Goal: Find specific page/section: Find specific page/section

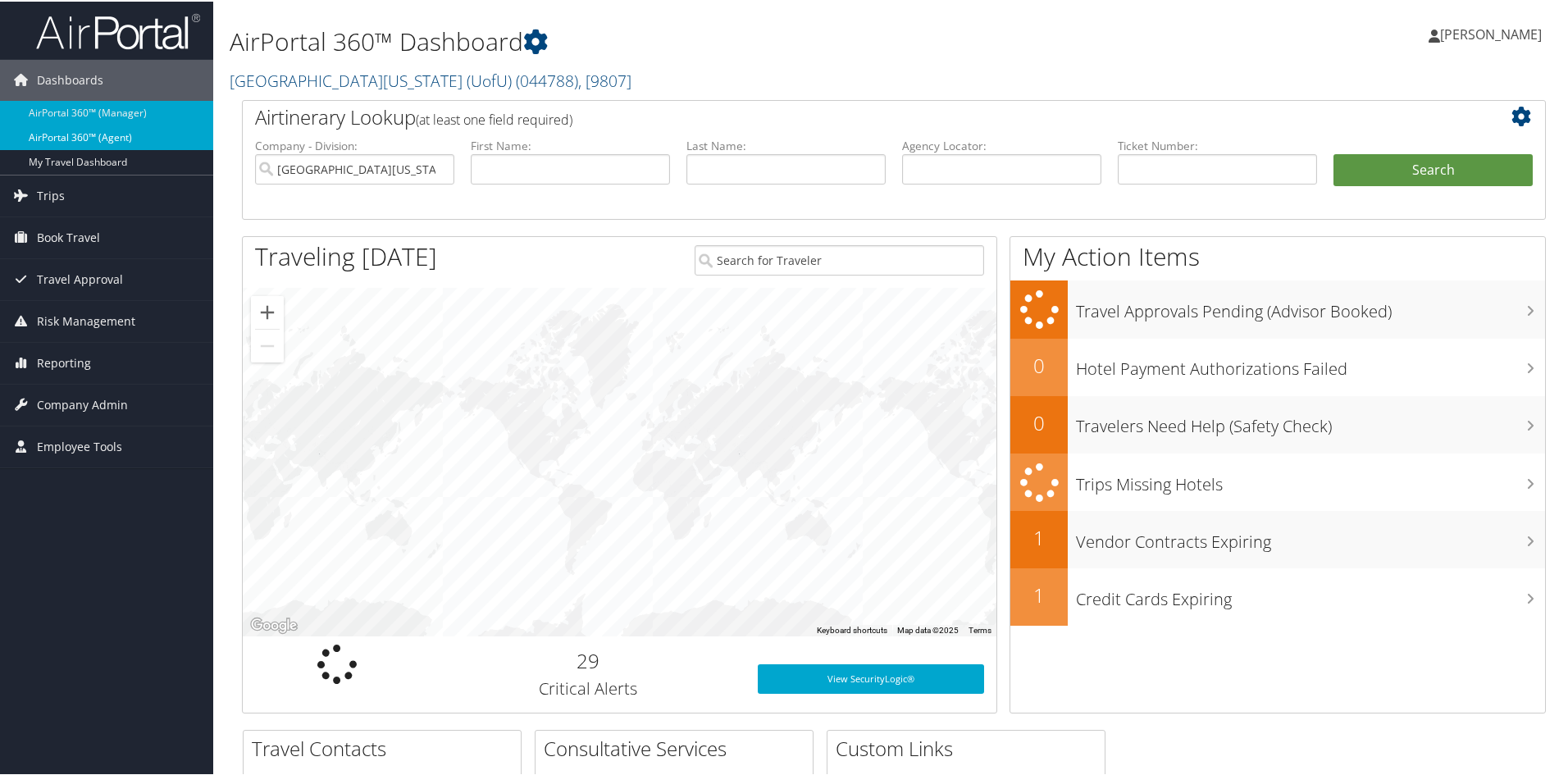
click at [82, 131] on link "AirPortal 360™ (Agent)" at bounding box center [106, 136] width 214 height 24
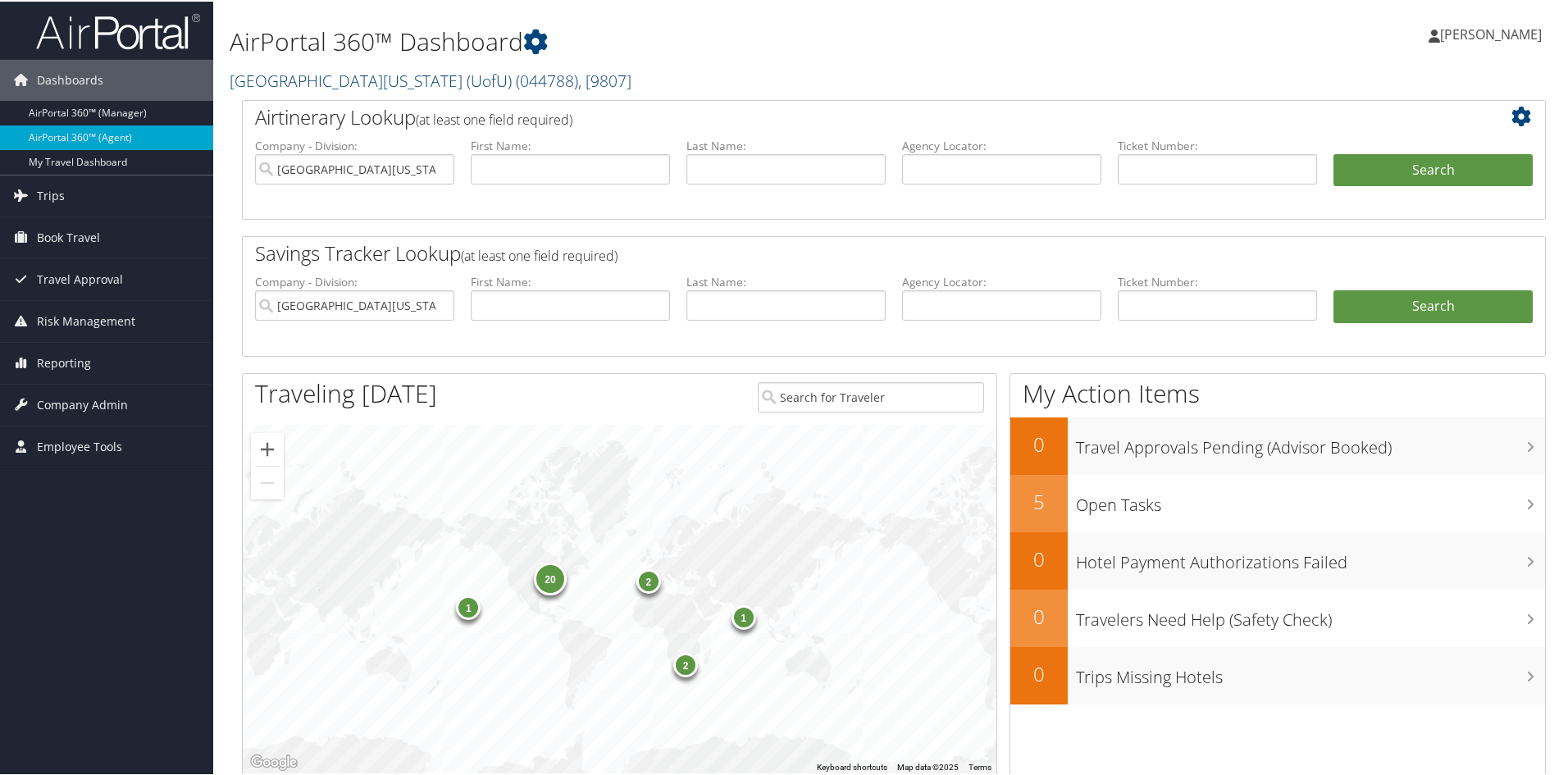
click at [578, 71] on span ", [ 9807 ]" at bounding box center [604, 78] width 53 height 22
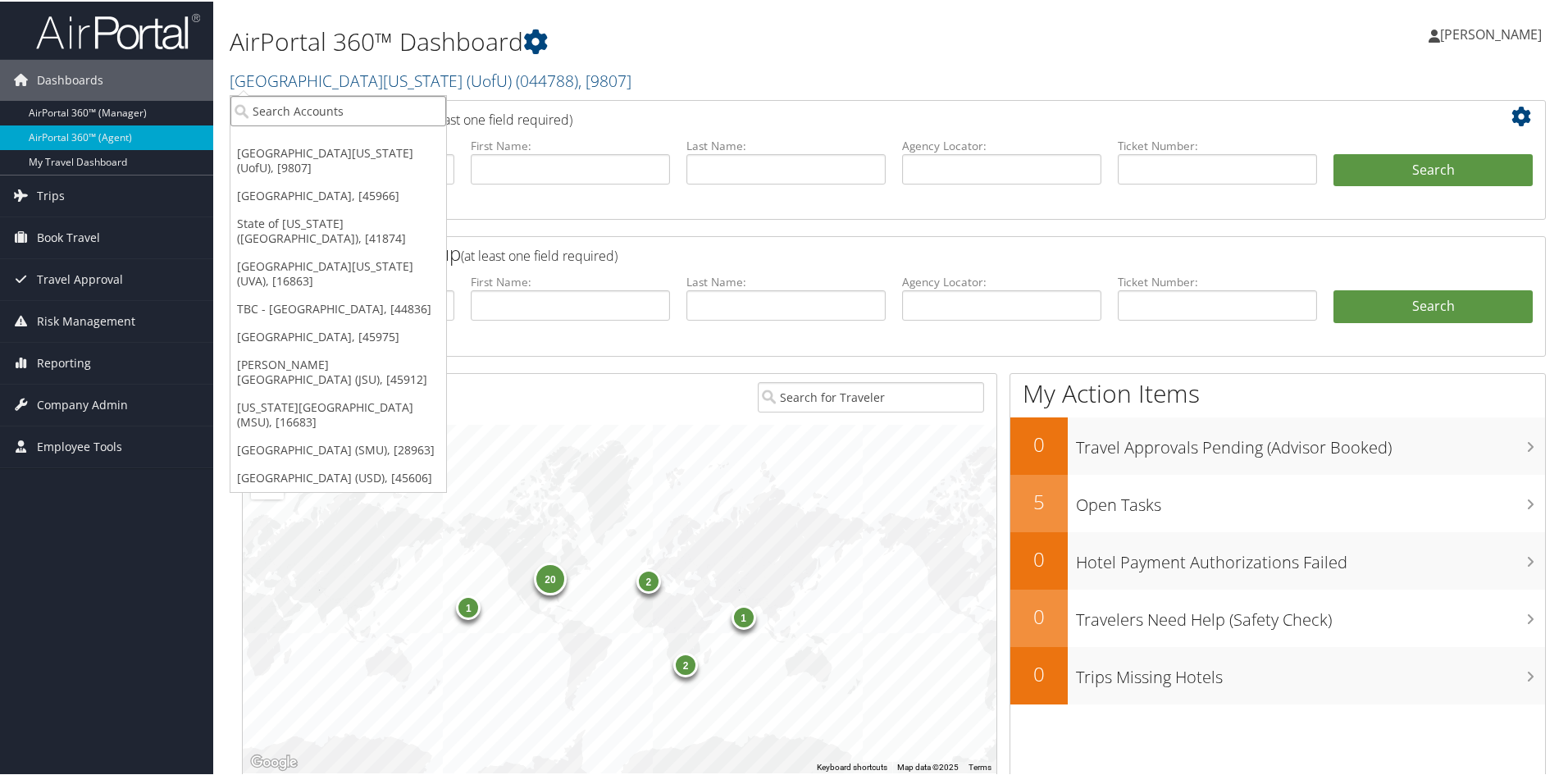
click at [363, 111] on input "search" at bounding box center [337, 109] width 215 height 31
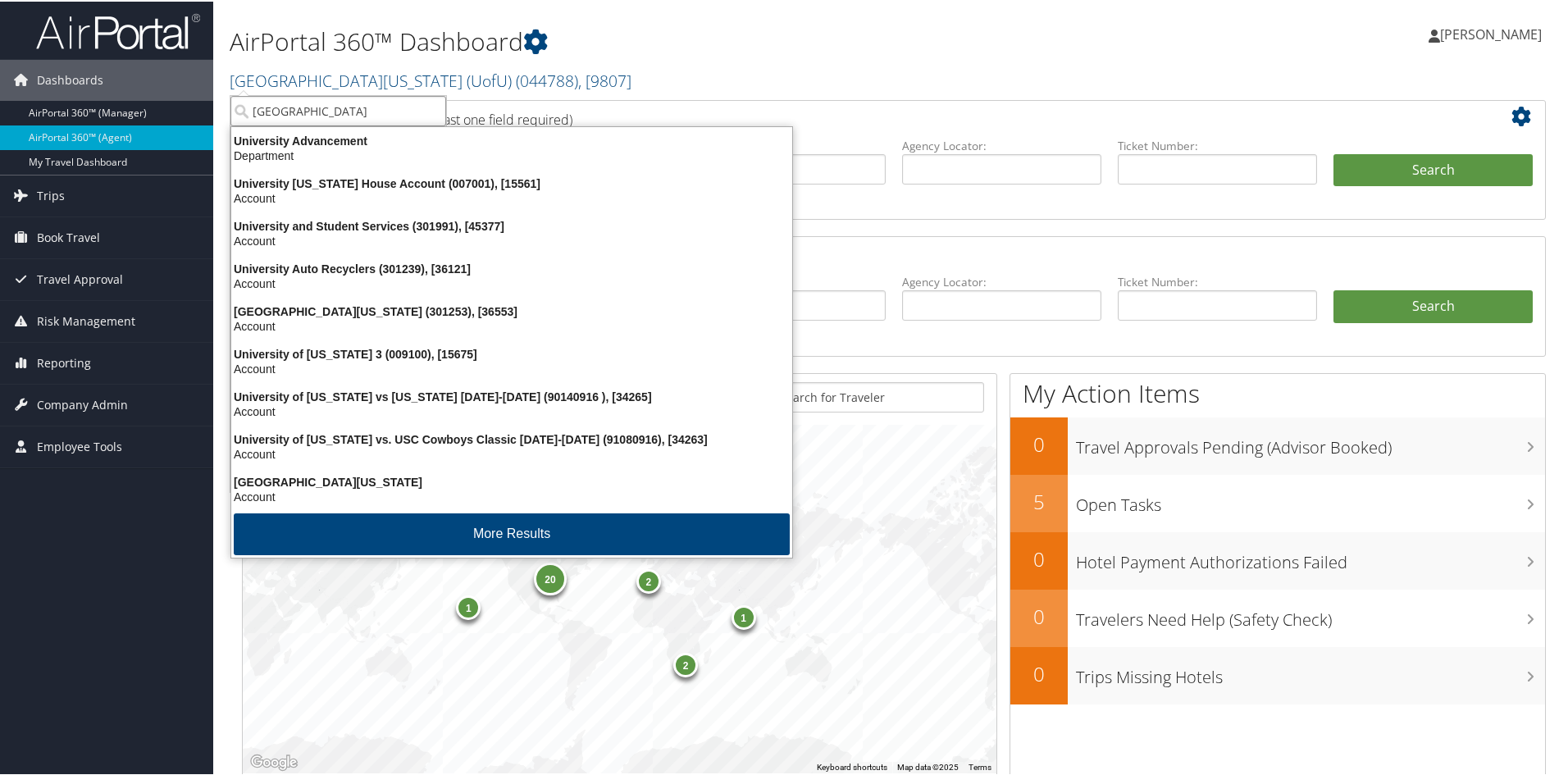
type input "university of was"
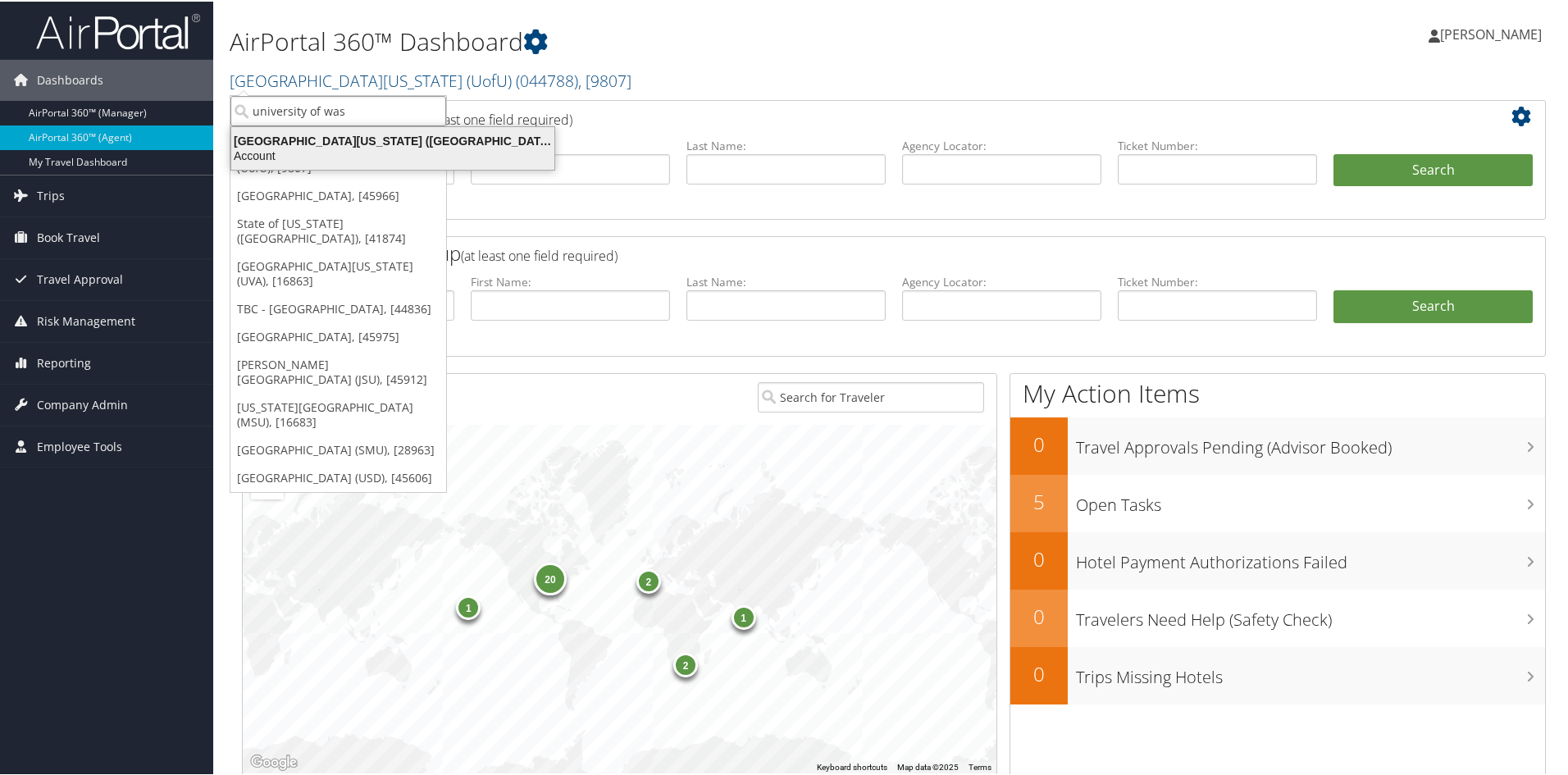
click at [344, 149] on div "Account" at bounding box center [392, 153] width 343 height 15
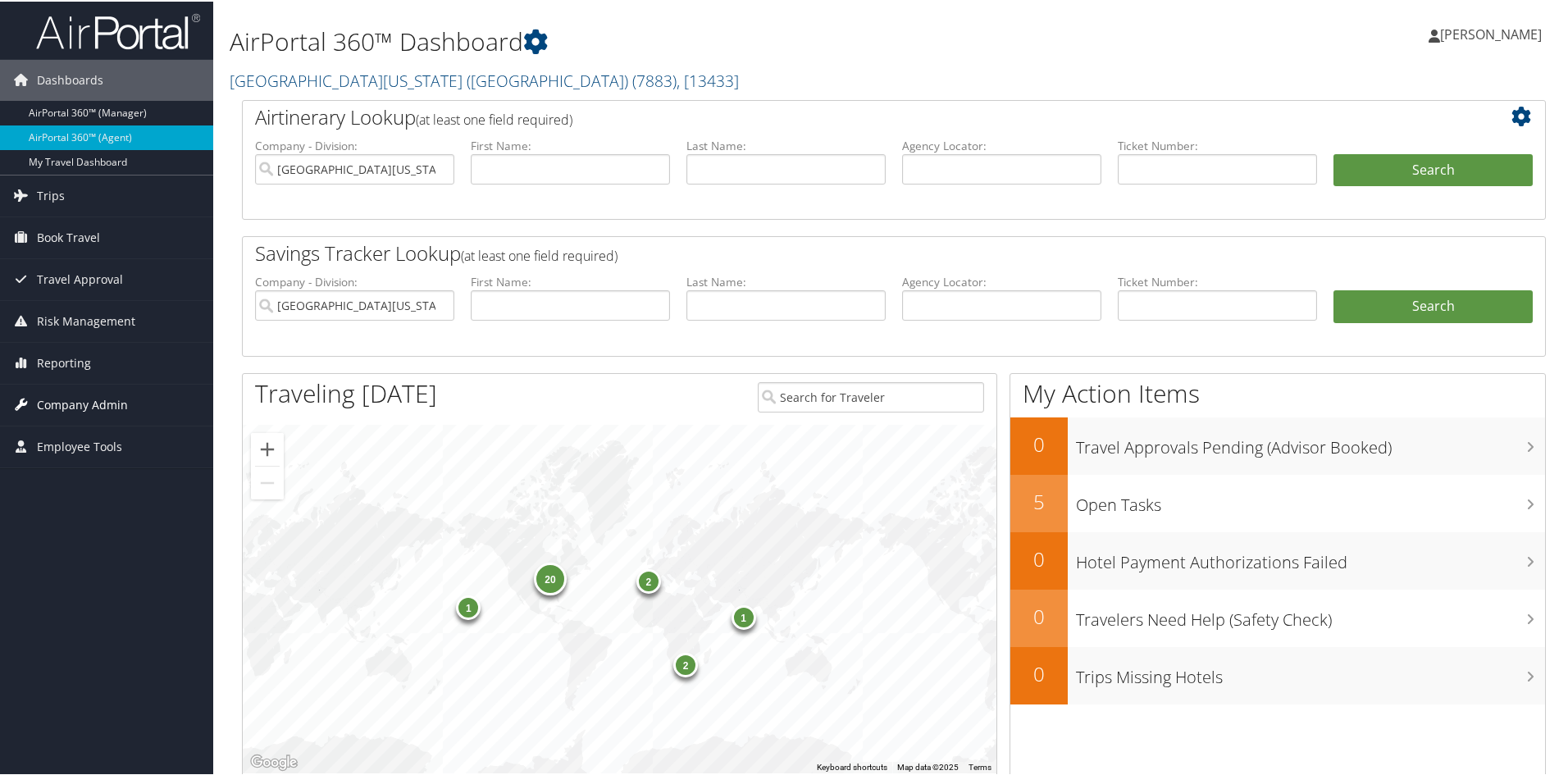
click at [116, 406] on span "Company Admin" at bounding box center [82, 403] width 91 height 41
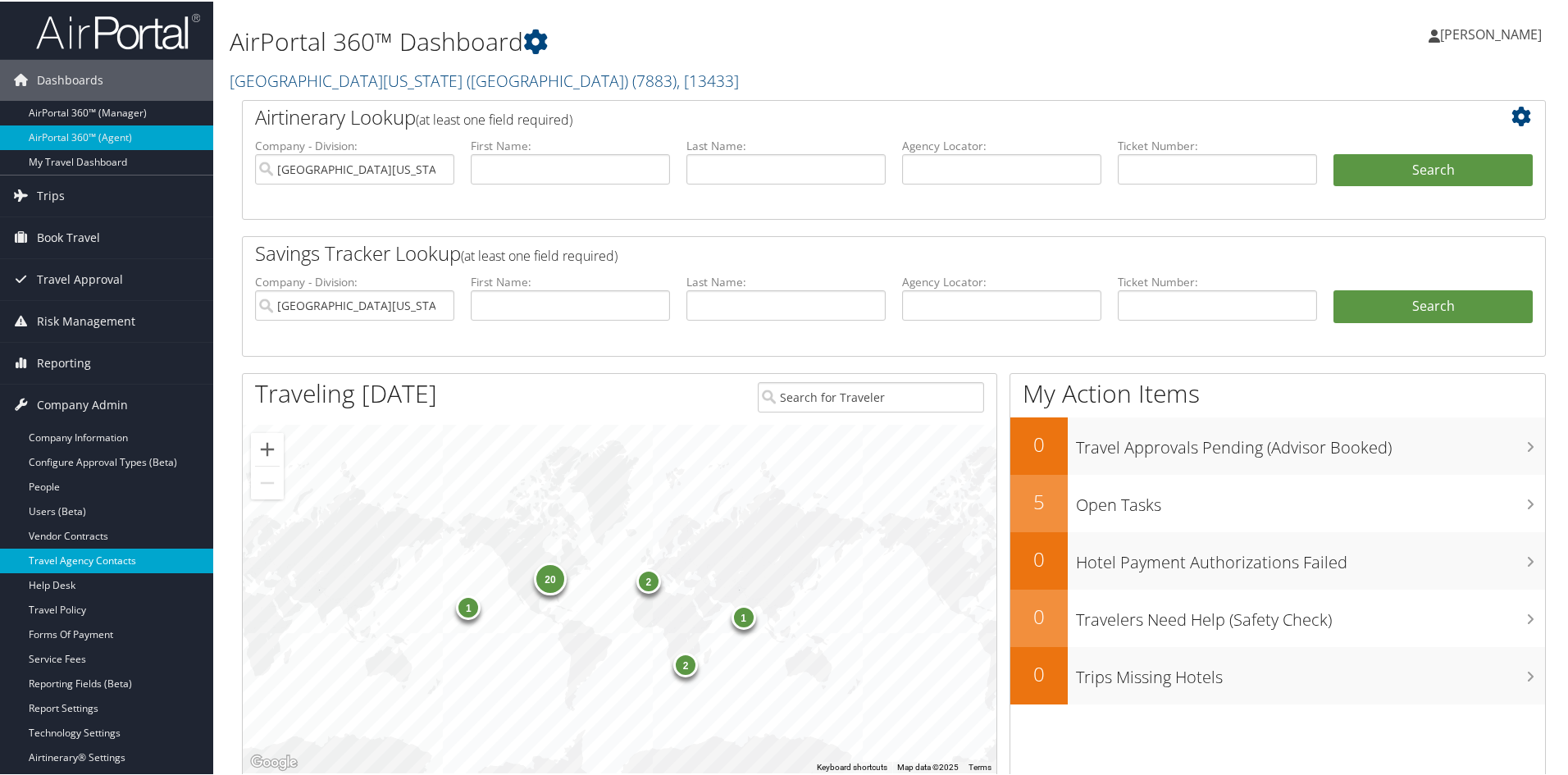
scroll to position [82, 0]
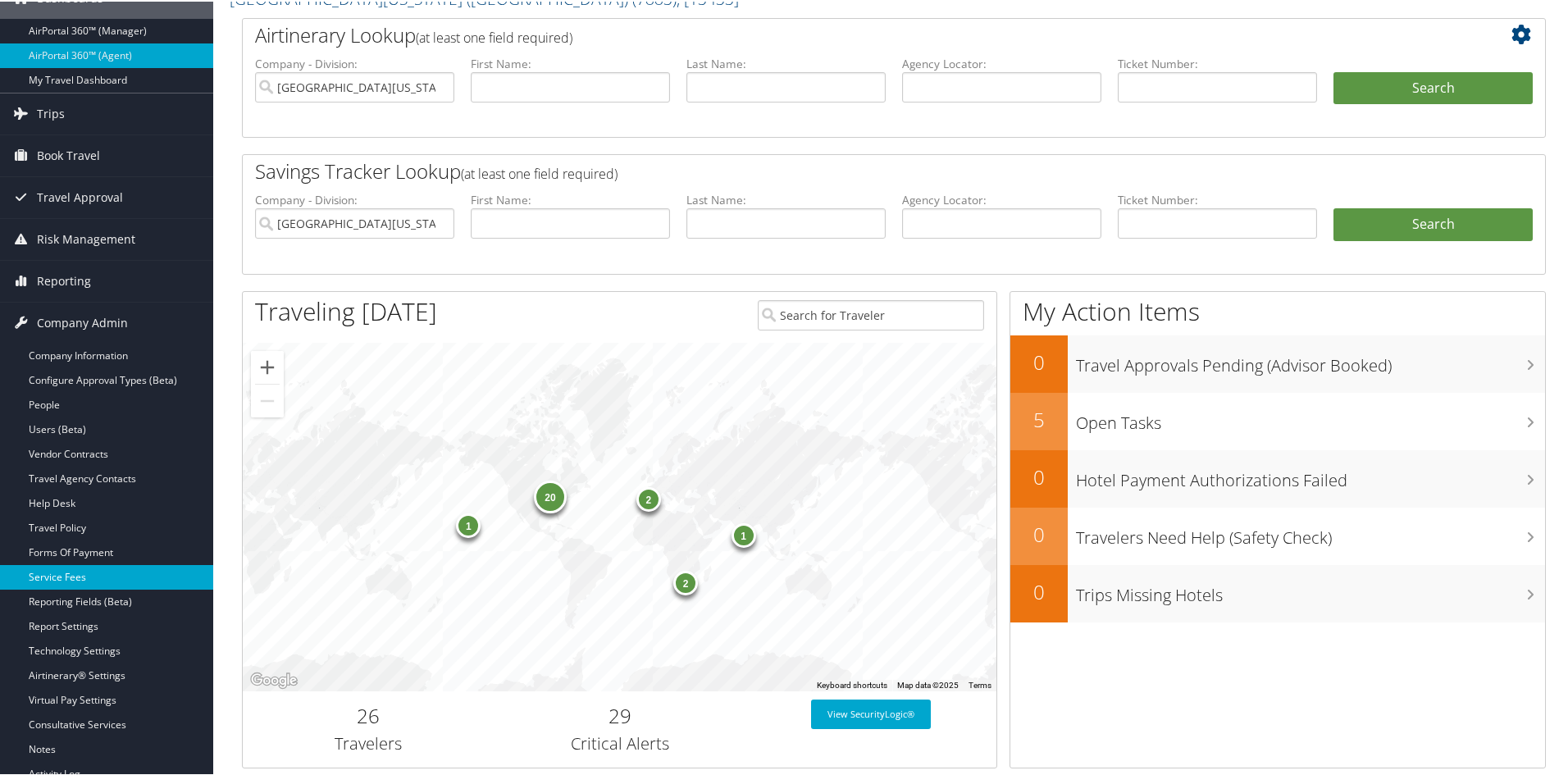
click at [73, 577] on link "Service Fees" at bounding box center [106, 575] width 214 height 24
